Goal: Task Accomplishment & Management: Use online tool/utility

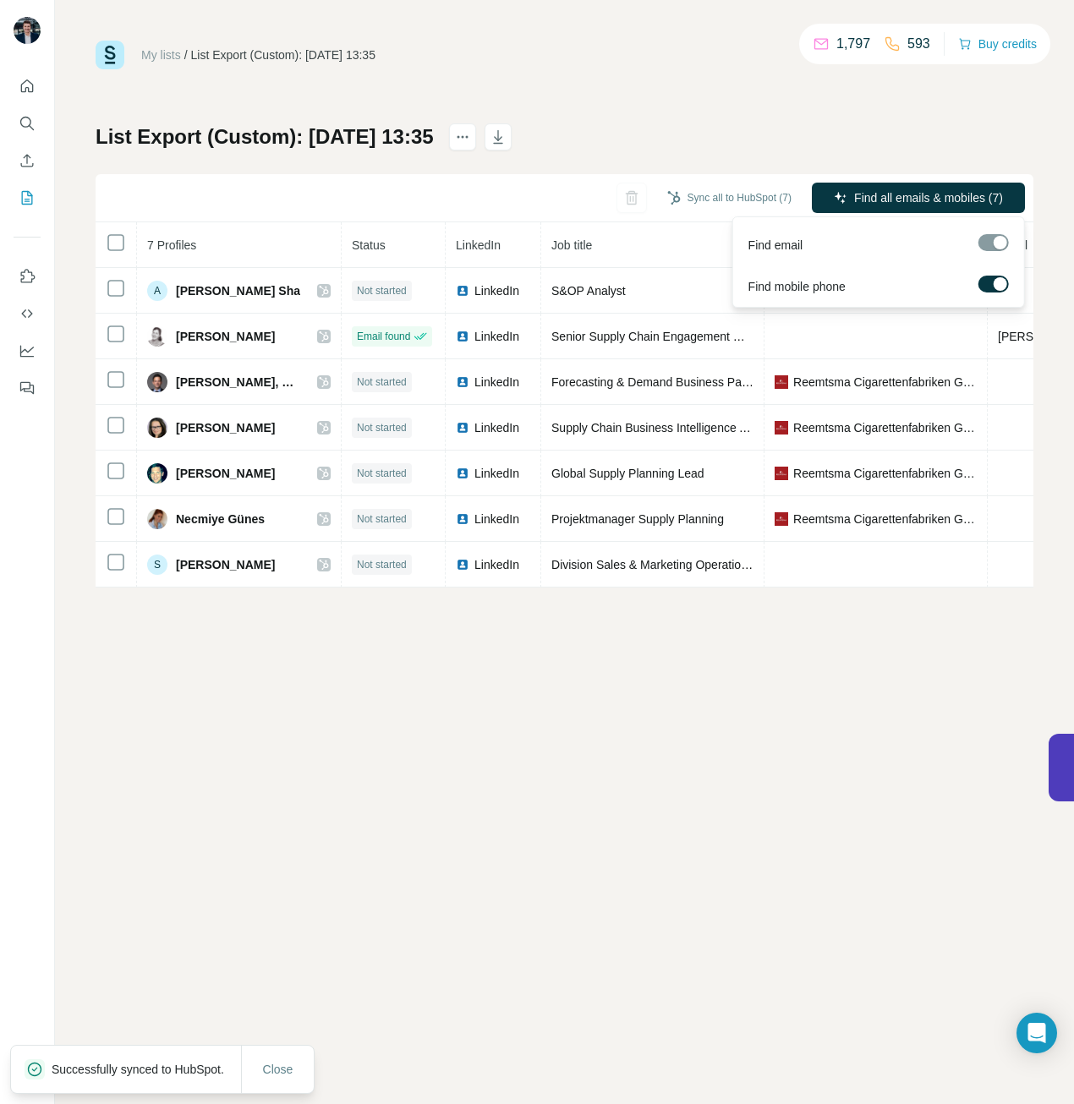
click at [892, 197] on span "Find all emails & mobiles (7)" at bounding box center [928, 197] width 149 height 17
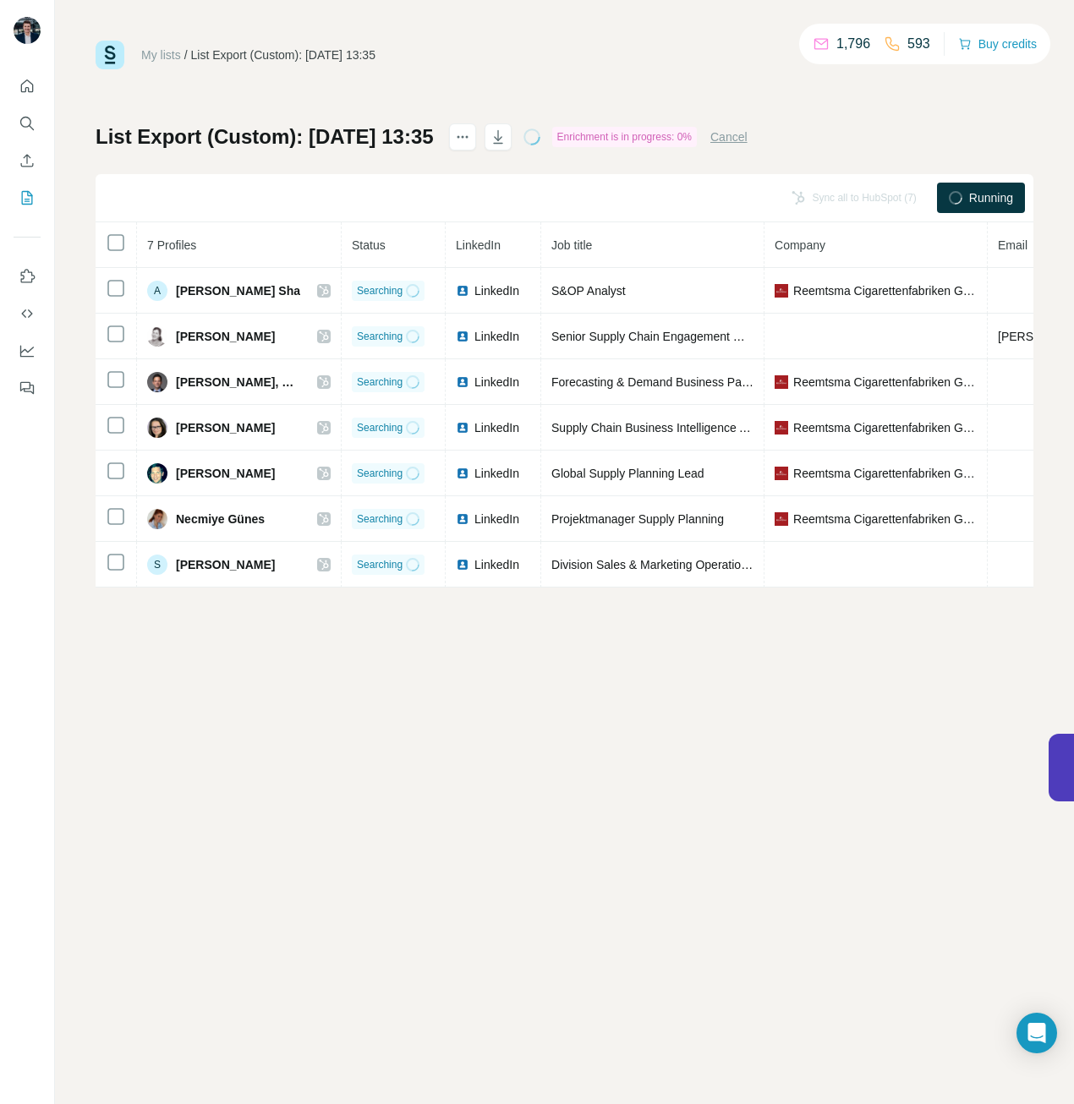
click at [780, 839] on div "My lists / List Export (Custom): [DATE] 13:35 1,796 593 Buy credits List Export…" at bounding box center [564, 552] width 1019 height 1104
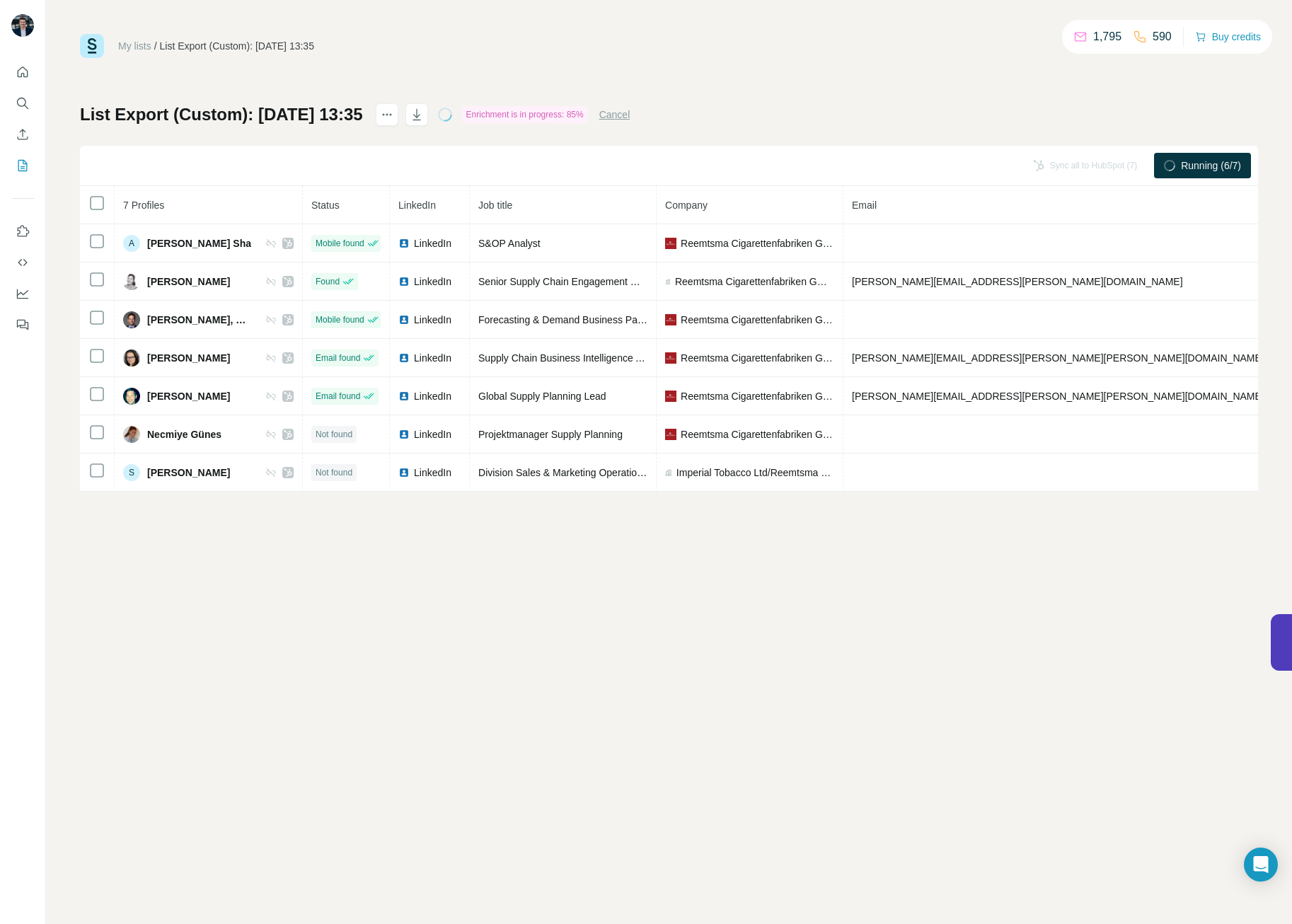
click at [898, 523] on div "My lists / List Export (Custom): [DATE] 13:35 1,795 590 Buy credits List Export…" at bounding box center [669, 462] width 1246 height 924
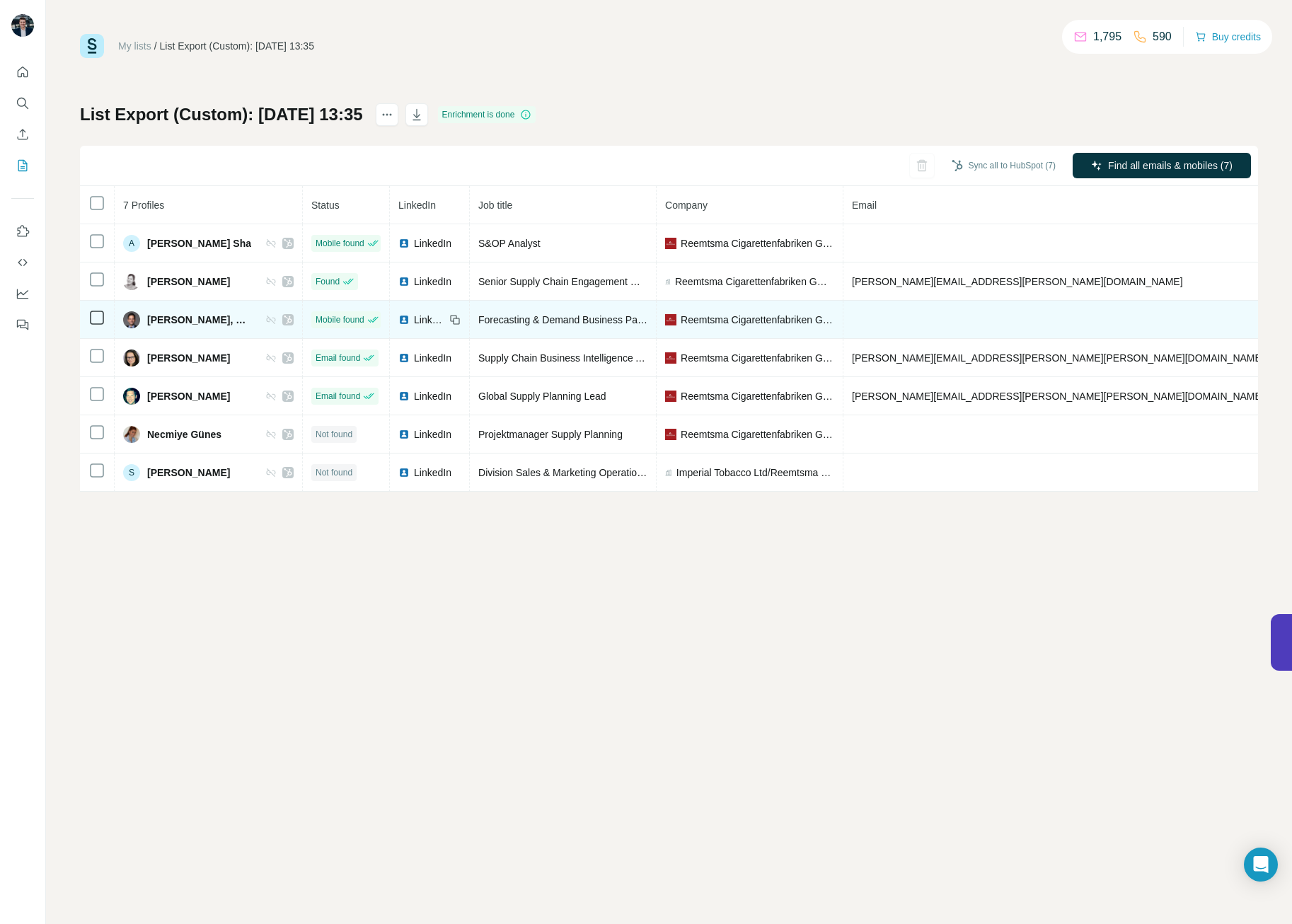
click at [191, 322] on span "[PERSON_NAME], MBA" at bounding box center [199, 320] width 104 height 14
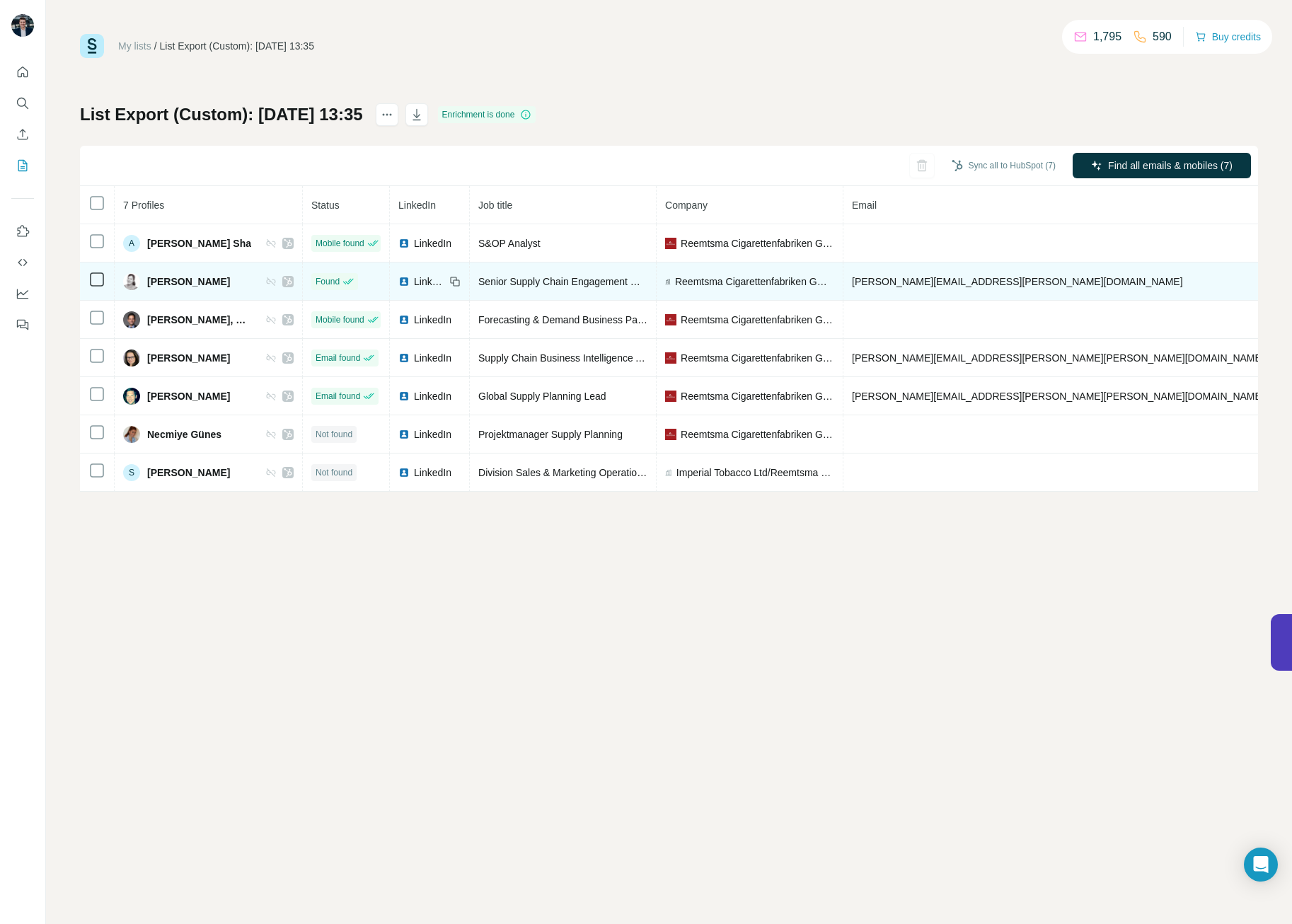
click at [189, 271] on td "[PERSON_NAME]" at bounding box center [208, 282] width 188 height 38
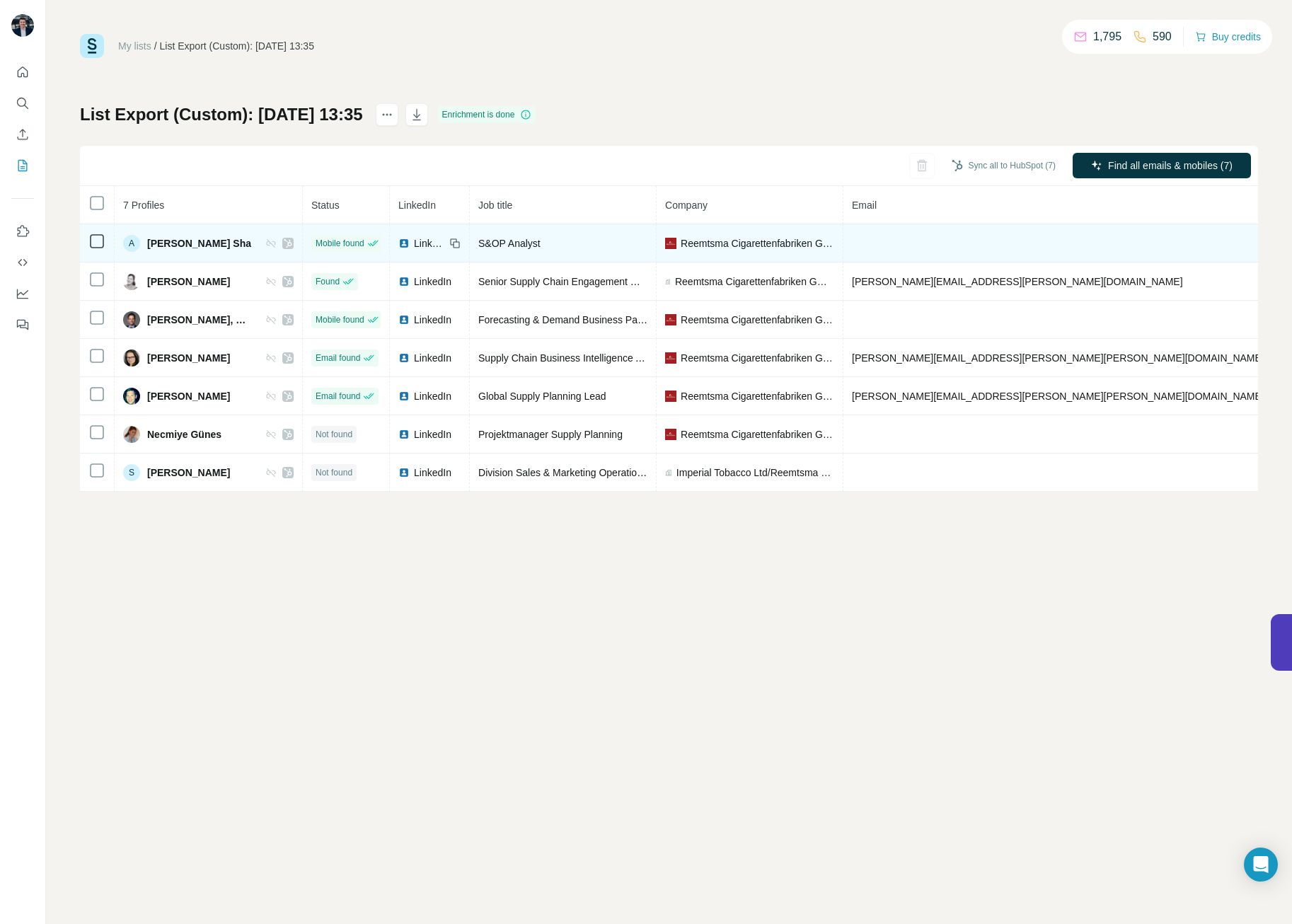
click at [172, 235] on div "A [PERSON_NAME] Sha" at bounding box center [187, 244] width 128 height 17
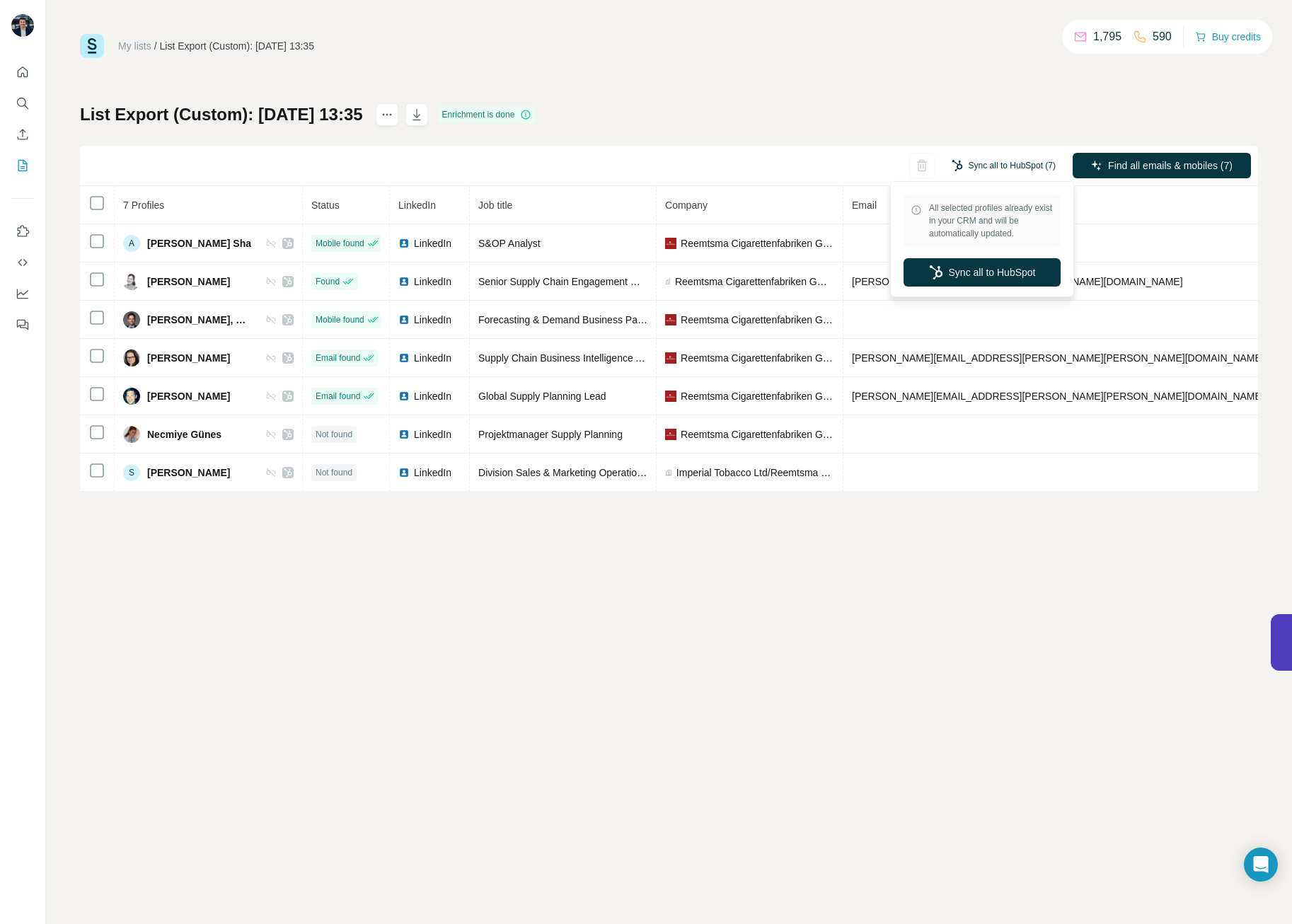
click at [898, 172] on button "Sync all to HubSpot (7)" at bounding box center [1003, 165] width 124 height 21
click at [898, 269] on button "Sync all to HubSpot" at bounding box center [982, 273] width 157 height 28
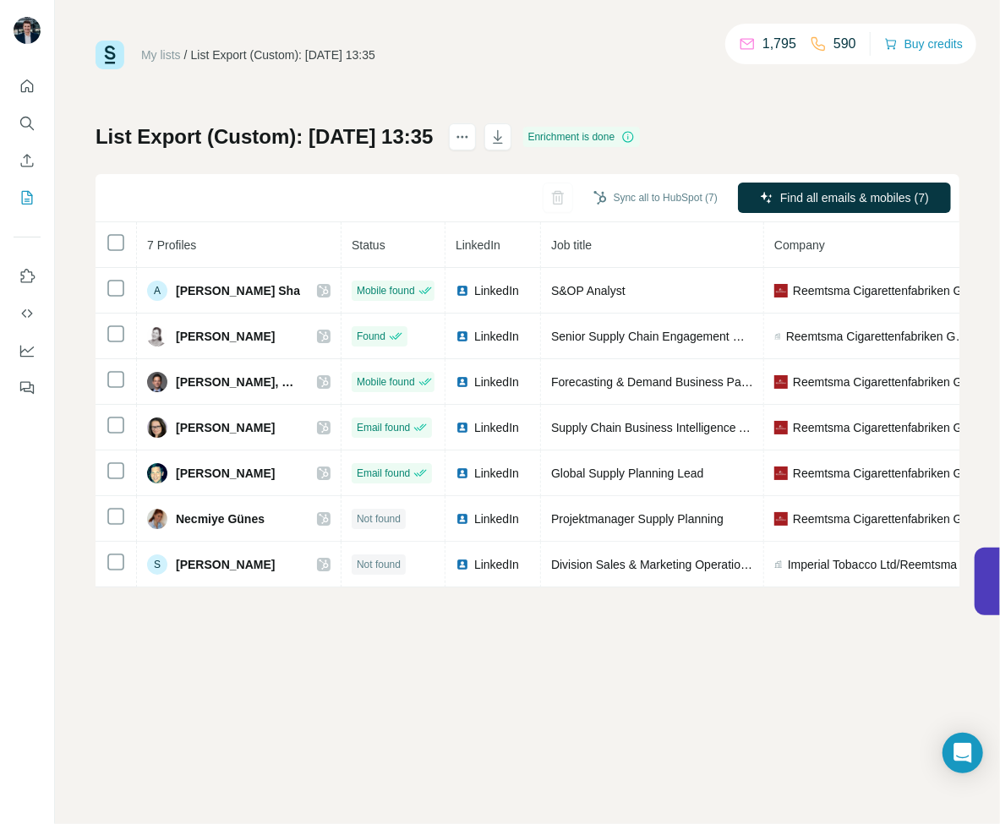
click at [1000, 167] on html "My lists / List Export (Custom): [DATE] 13:35 1,795 590 Buy credits List Export…" at bounding box center [500, 412] width 1000 height 824
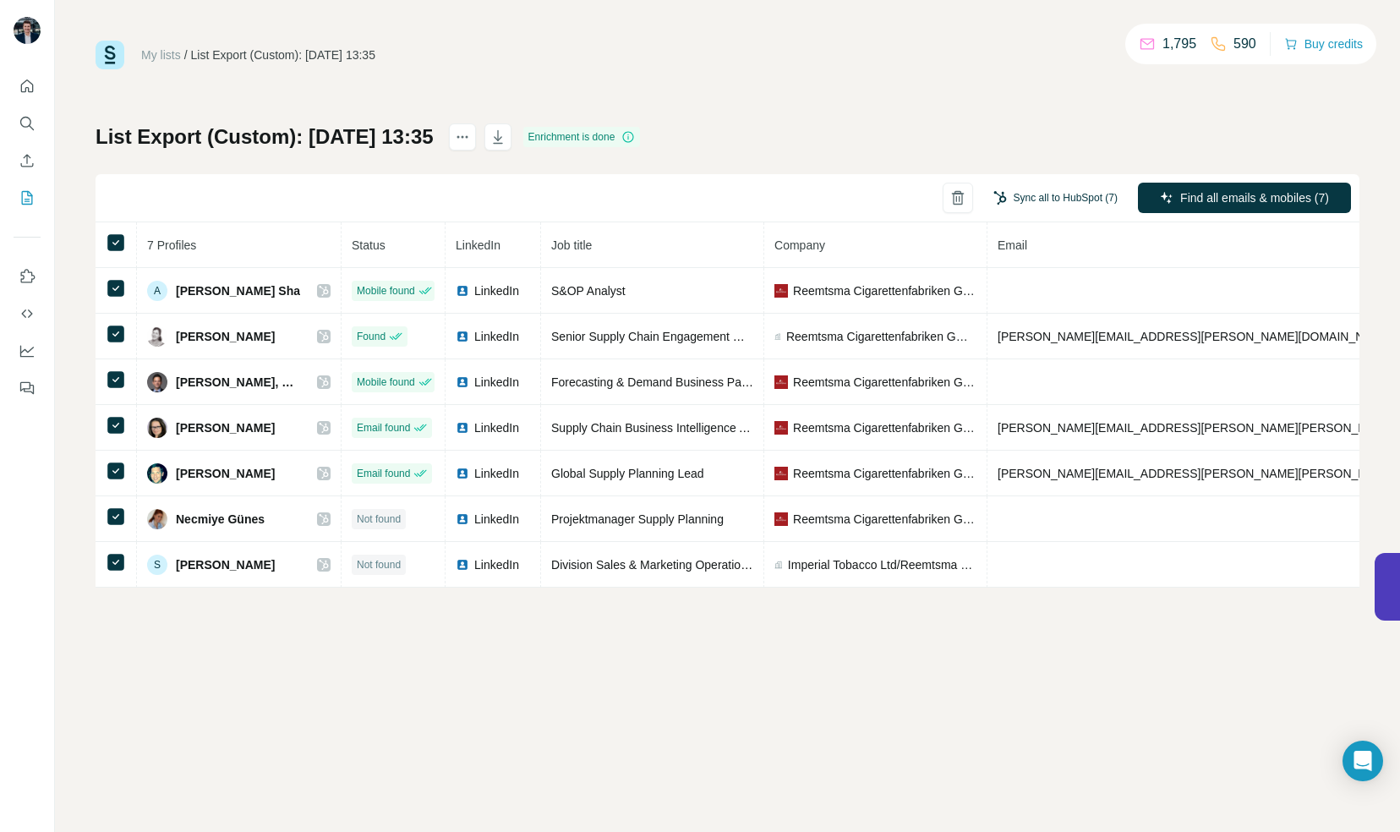
click at [1035, 209] on button "Sync all to HubSpot (7)" at bounding box center [1056, 197] width 148 height 25
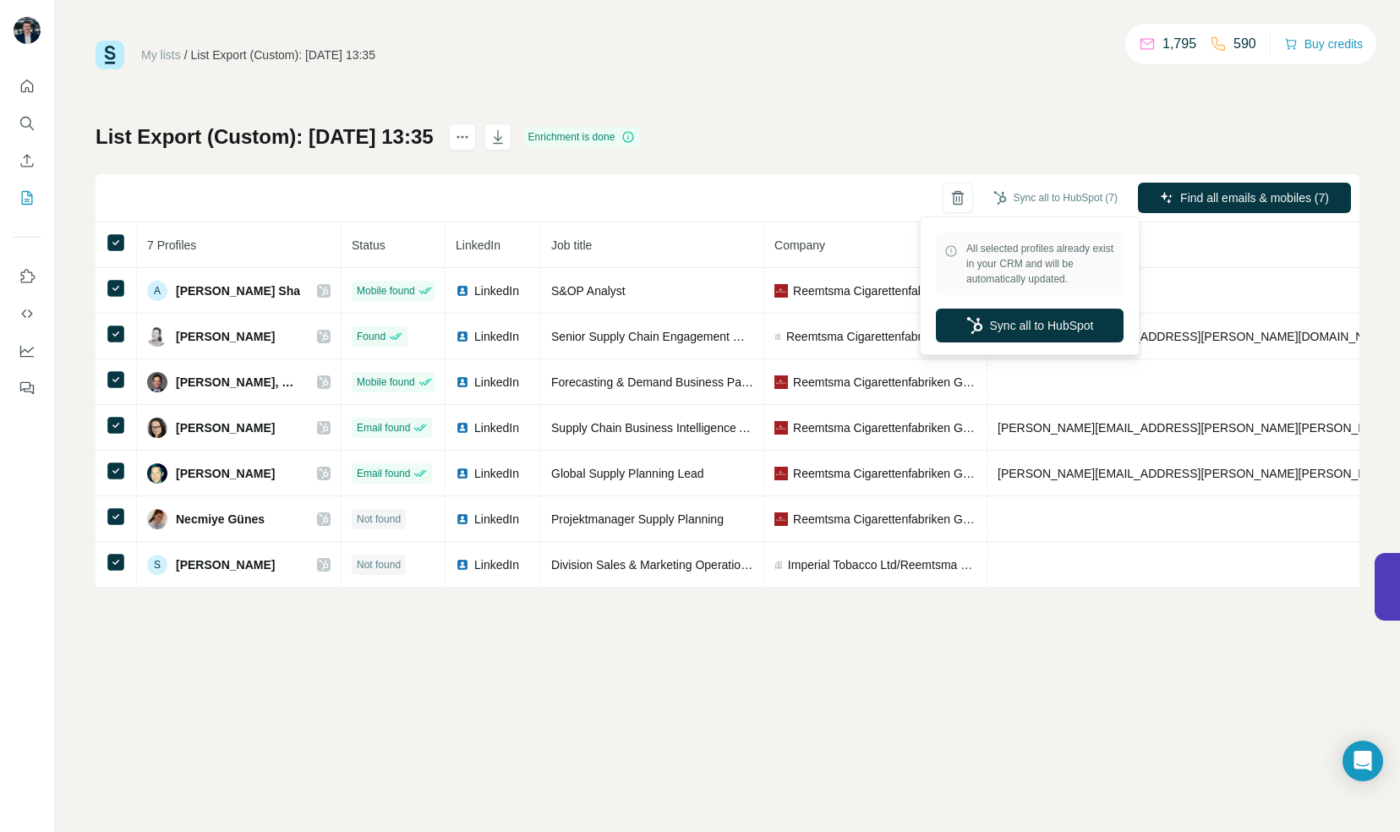
click at [829, 86] on div "My lists / List Export (Custom): [DATE] 13:35 1,795 590 Buy credits List Export…" at bounding box center [728, 314] width 1264 height 547
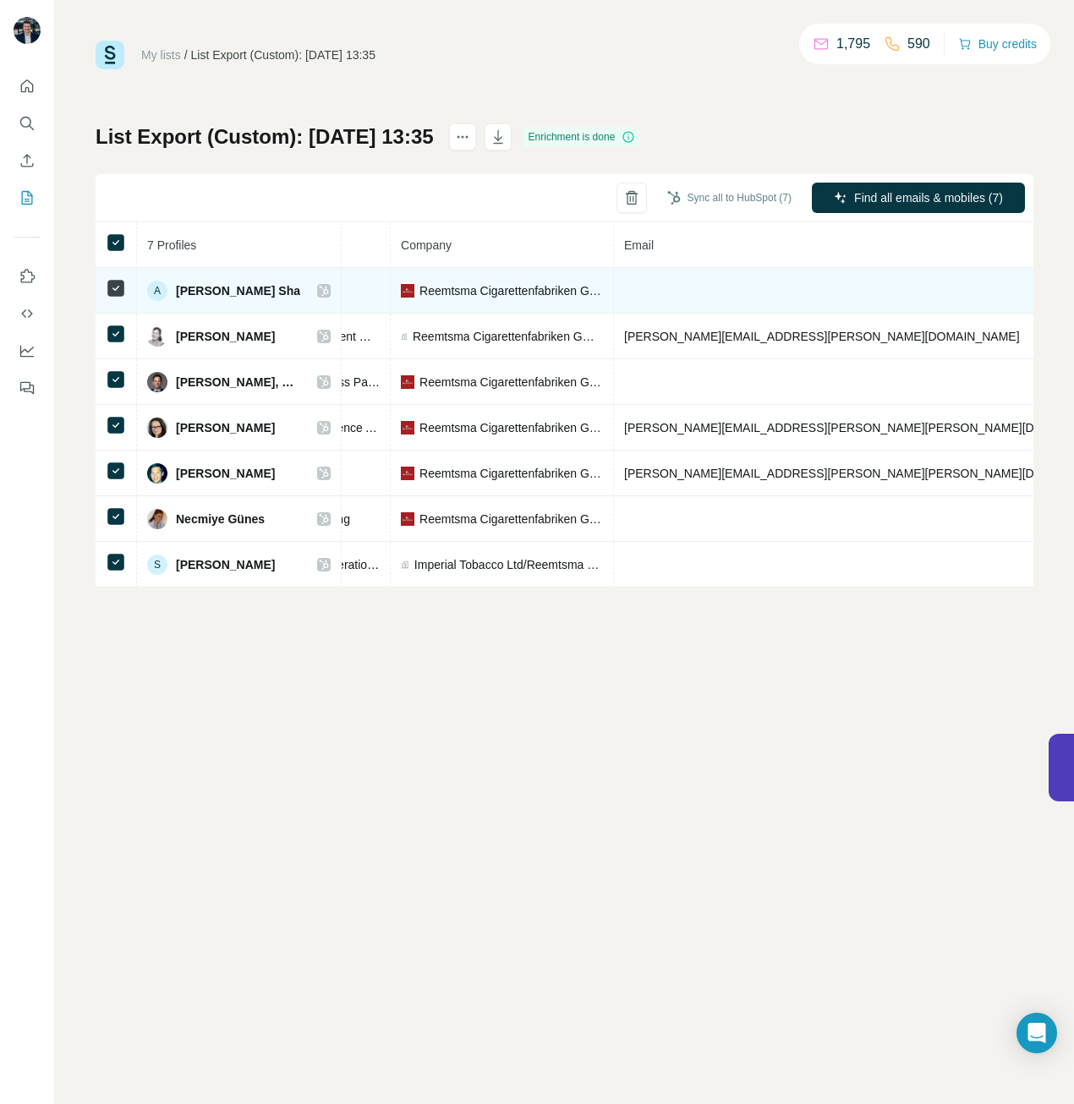
scroll to position [0, 597]
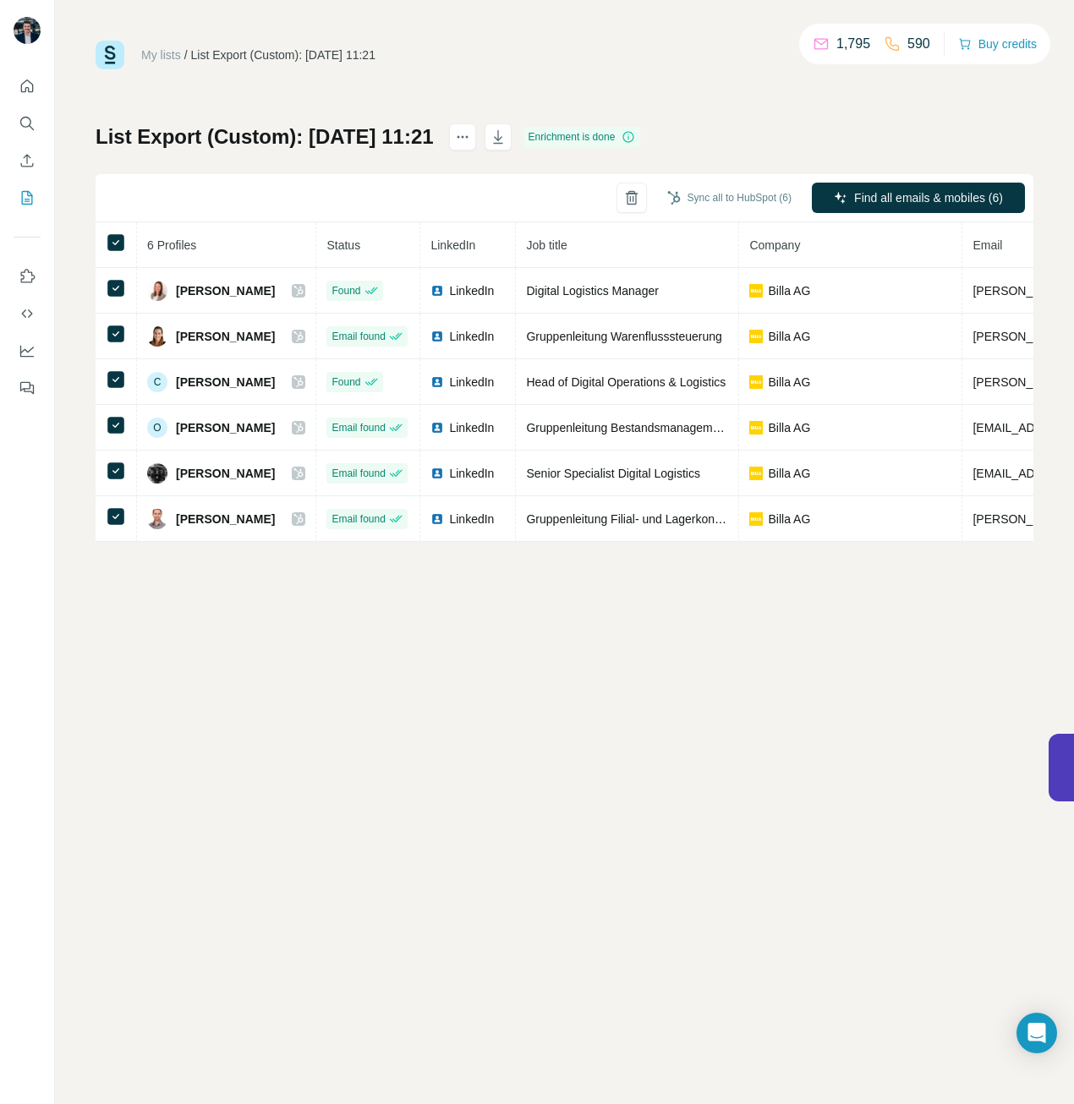
click at [809, 831] on div "My lists / List Export (Custom): 12/08/2025 11:21 1,795 590 Buy credits List Ex…" at bounding box center [564, 552] width 1019 height 1104
